Goal: Task Accomplishment & Management: Manage account settings

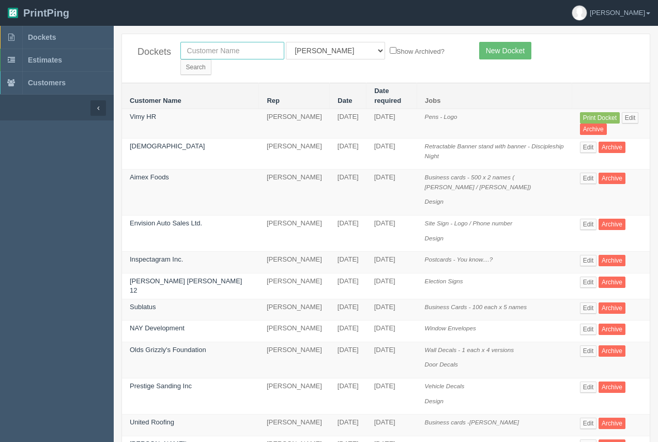
click at [224, 55] on input "text" at bounding box center [232, 51] width 104 height 18
type input "cavalcade"
click at [211, 59] on input "Search" at bounding box center [195, 67] width 31 height 16
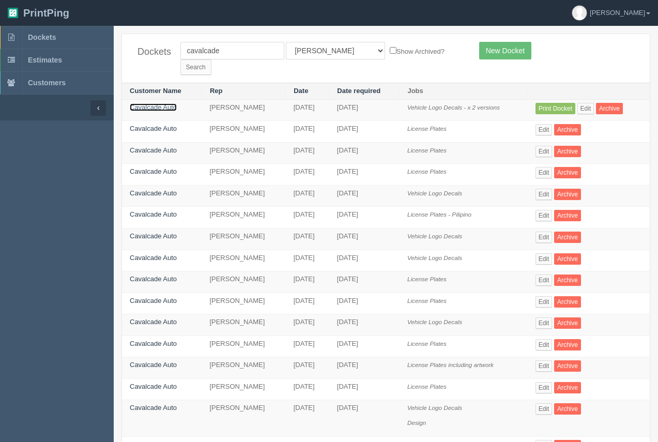
click at [166, 103] on link "Cavalcade Auto" at bounding box center [153, 107] width 47 height 8
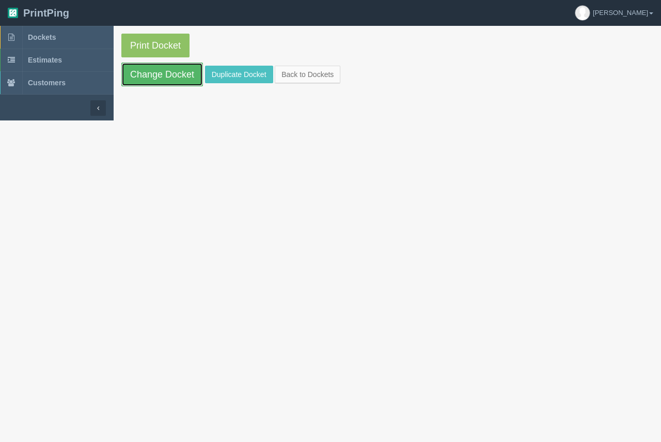
click at [181, 80] on link "Change Docket" at bounding box center [162, 75] width 82 height 24
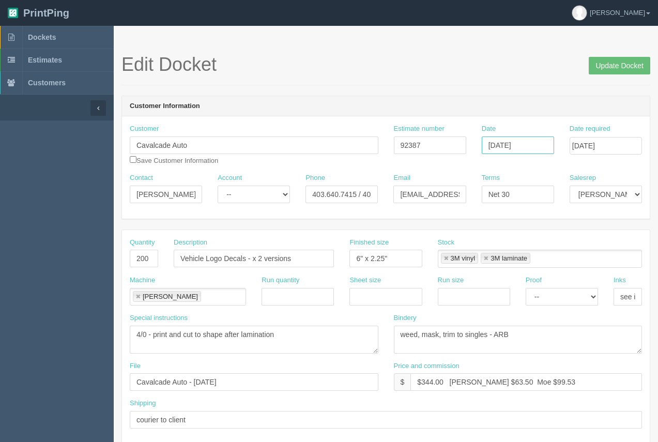
click at [537, 147] on input "[DATE]" at bounding box center [518, 145] width 72 height 18
click at [537, 230] on td "17" at bounding box center [533, 229] width 15 height 15
type input "[DATE]"
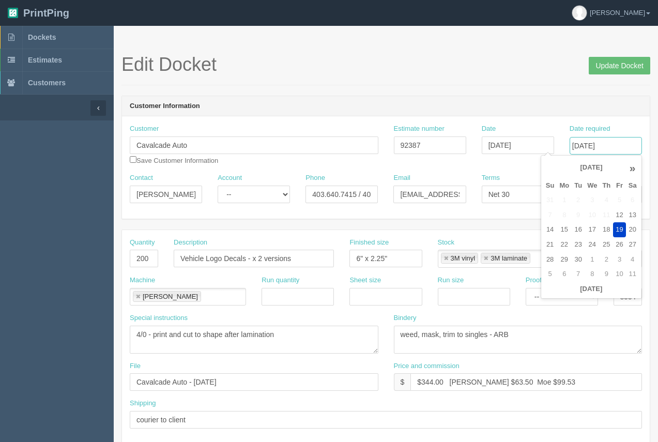
click at [614, 151] on input "[DATE]" at bounding box center [606, 146] width 72 height 18
click at [582, 246] on td "23" at bounding box center [578, 244] width 13 height 15
type input "[DATE]"
